Goal: Check status: Check status

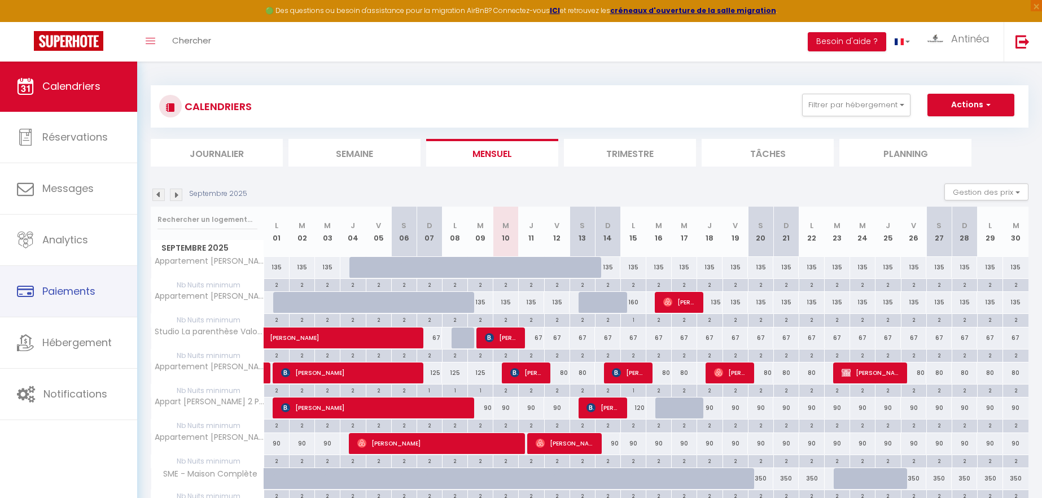
select select
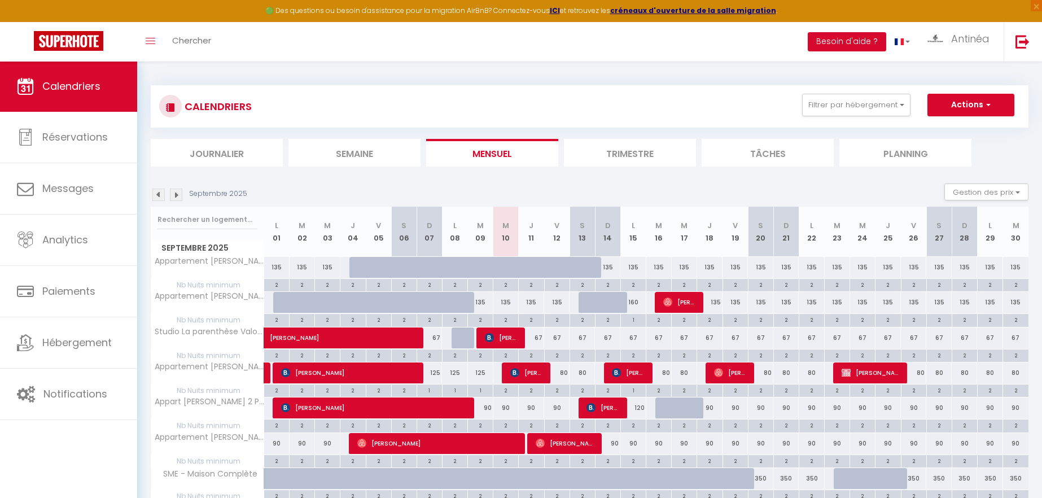
click at [534, 375] on span "[PERSON_NAME]" at bounding box center [527, 372] width 34 height 21
select select "OK"
select select "KO"
select select "0"
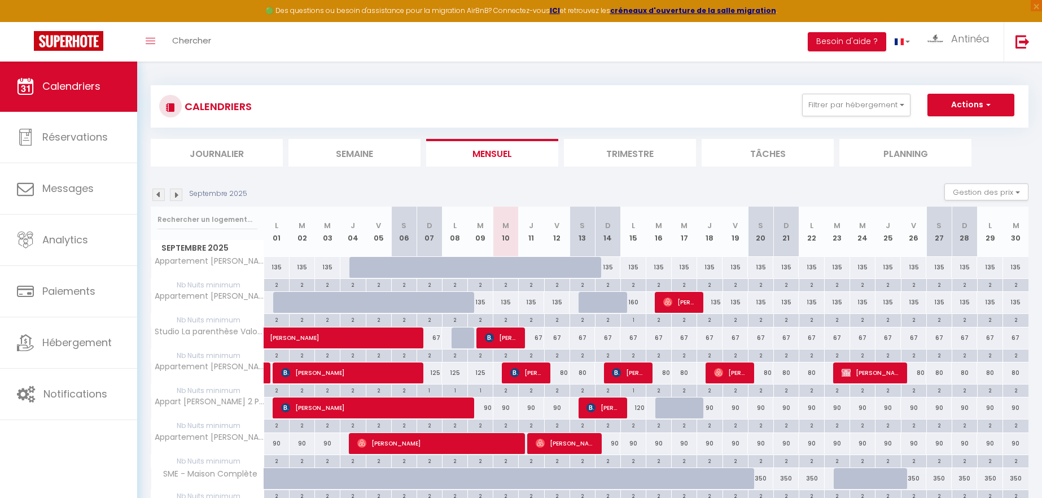
select select "1"
select select
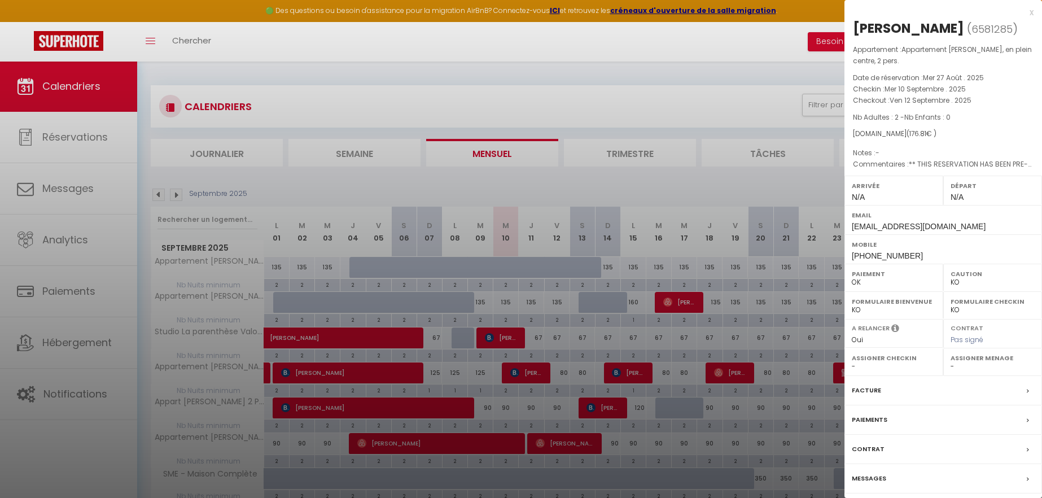
click at [637, 102] on div at bounding box center [521, 249] width 1042 height 498
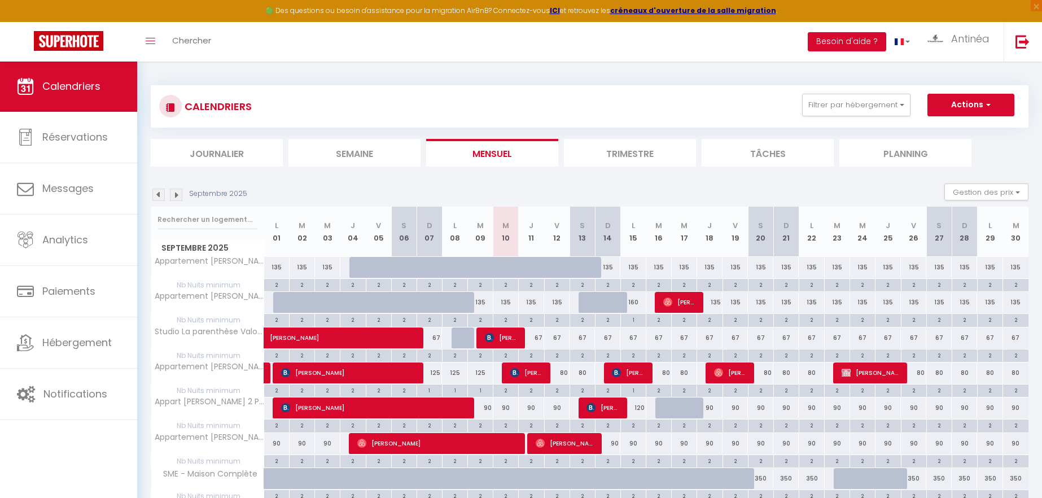
scroll to position [0, 1]
click at [528, 371] on span "[PERSON_NAME]" at bounding box center [527, 372] width 34 height 21
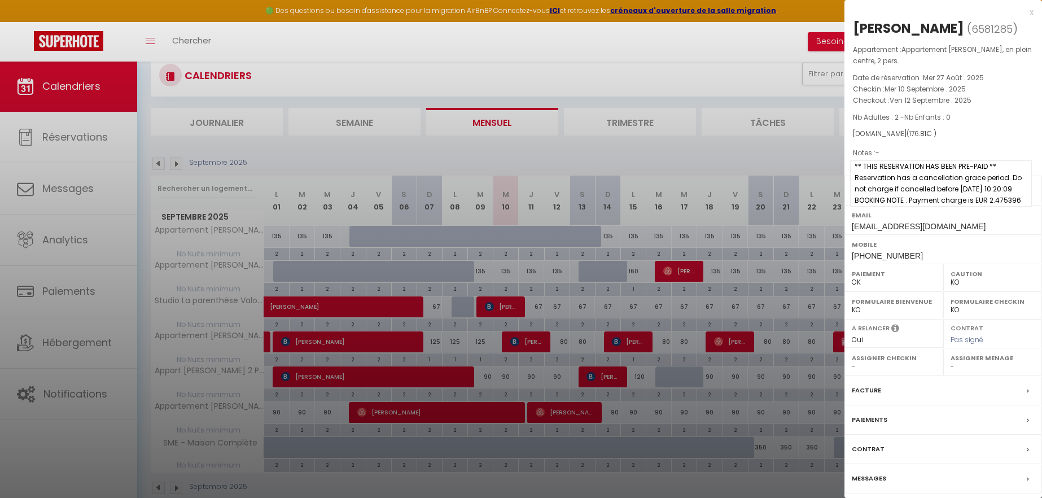
scroll to position [39, 0]
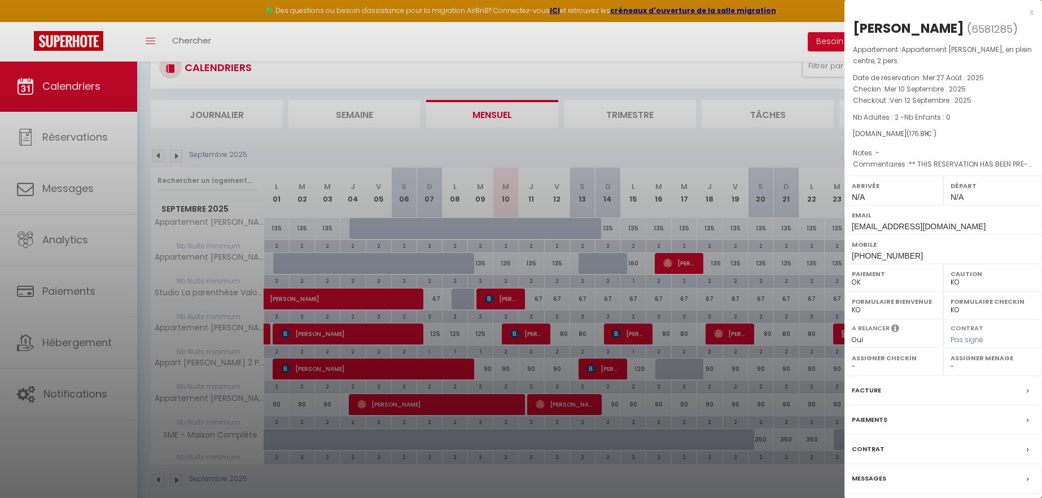
click at [749, 152] on div at bounding box center [521, 249] width 1042 height 498
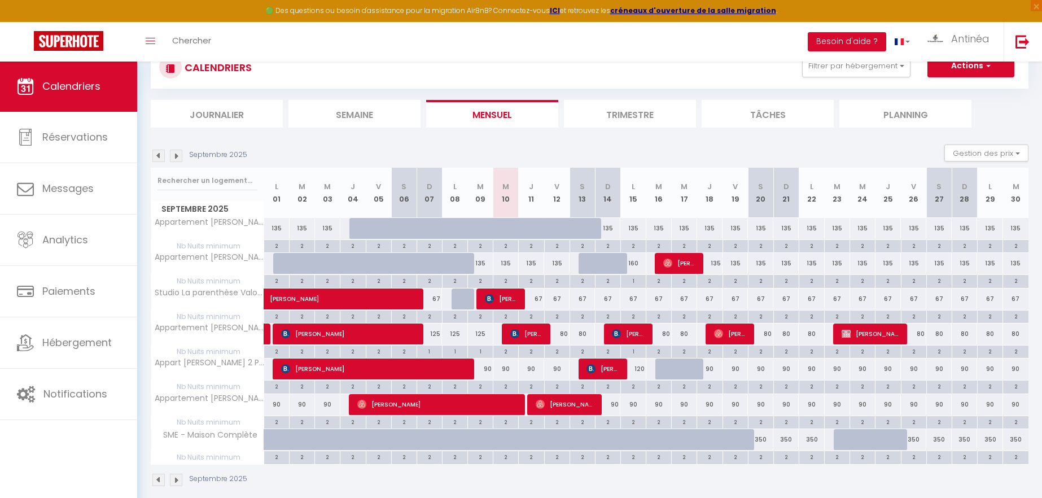
click at [500, 296] on span "[PERSON_NAME]" at bounding box center [502, 298] width 34 height 21
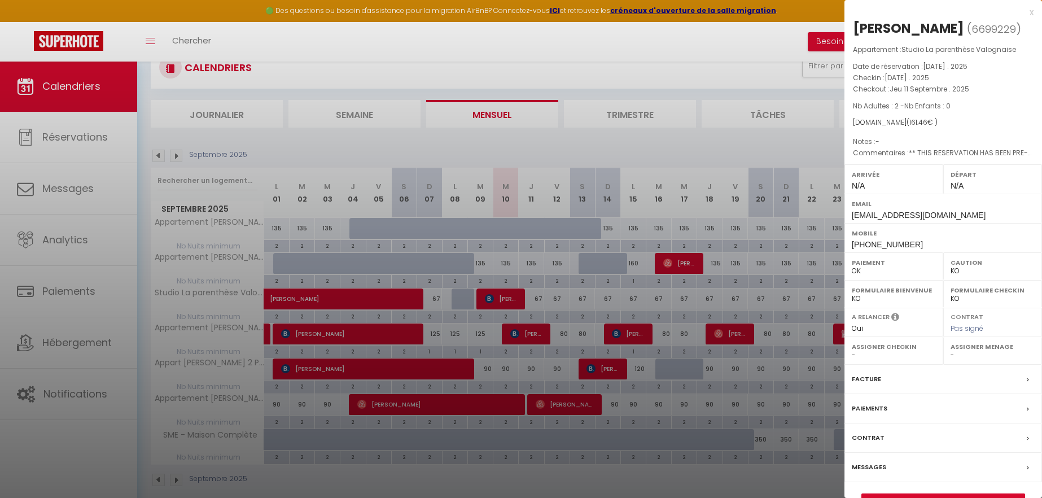
click at [499, 480] on div at bounding box center [521, 249] width 1042 height 498
